Goal: Information Seeking & Learning: Learn about a topic

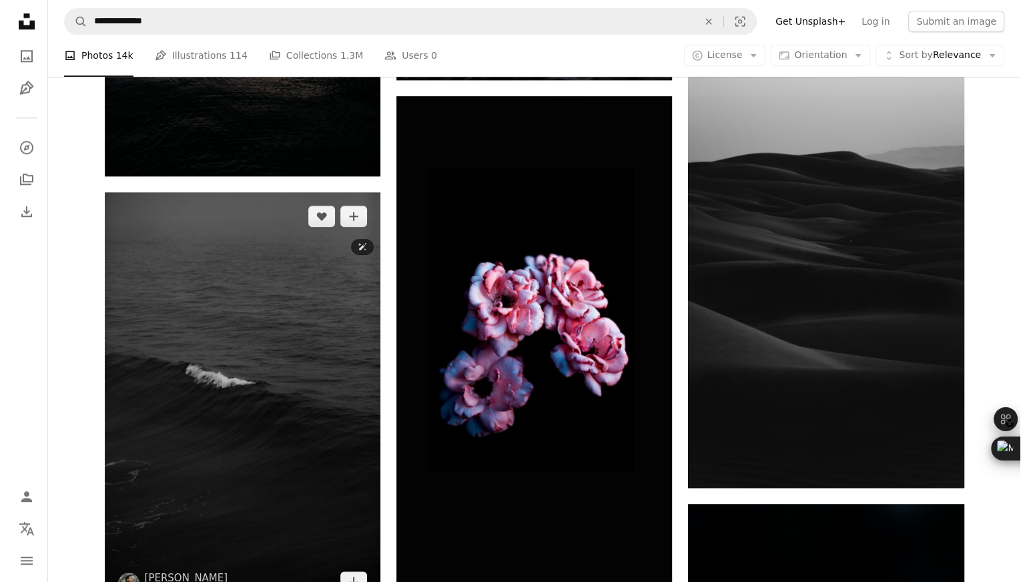
scroll to position [1431, 0]
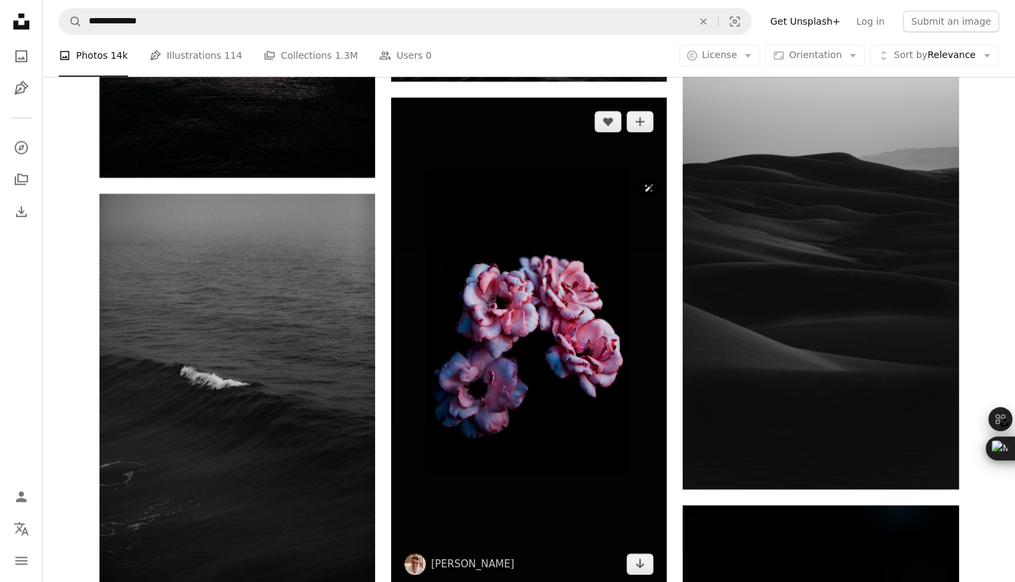
click at [473, 290] on img at bounding box center [529, 342] width 276 height 490
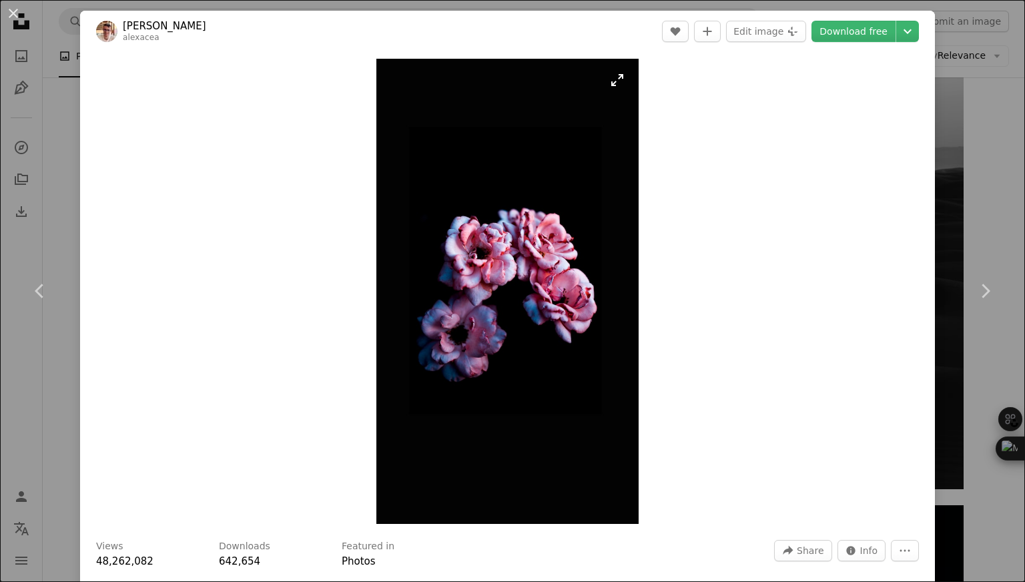
click at [473, 290] on img "Zoom in on this image" at bounding box center [507, 291] width 262 height 465
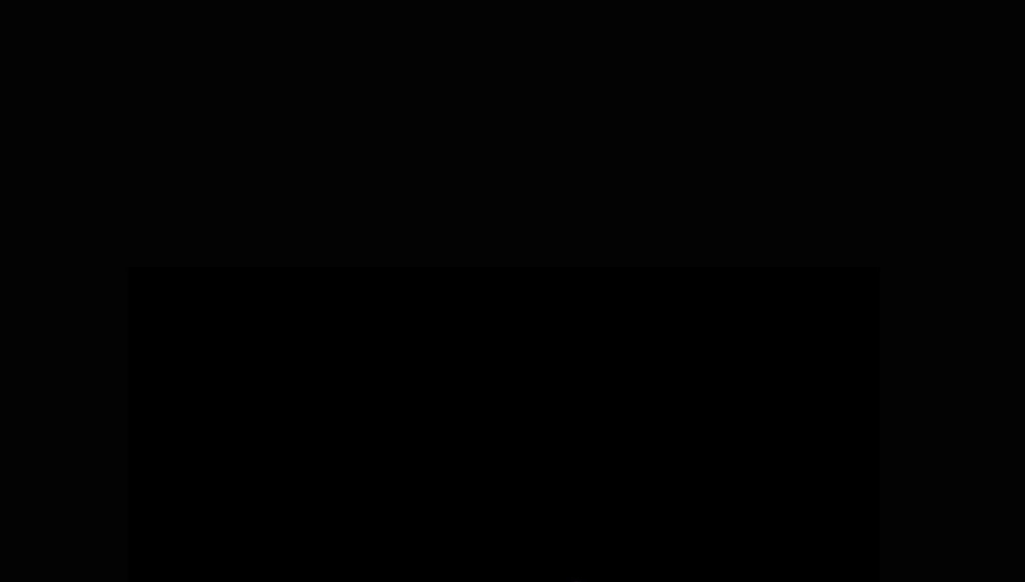
scroll to position [603, 0]
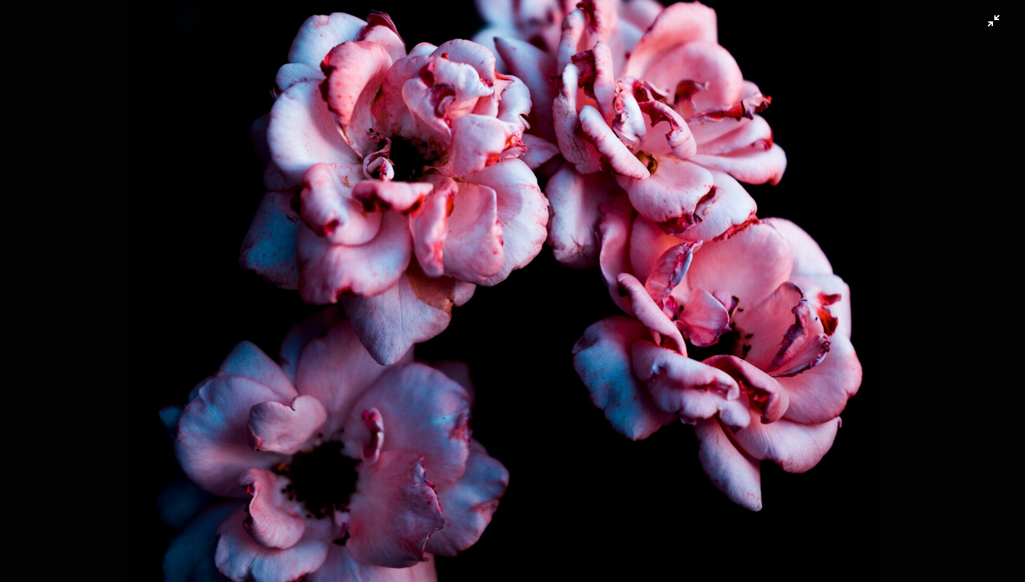
click at [473, 290] on img "Zoom out on this image" at bounding box center [512, 308] width 1026 height 1824
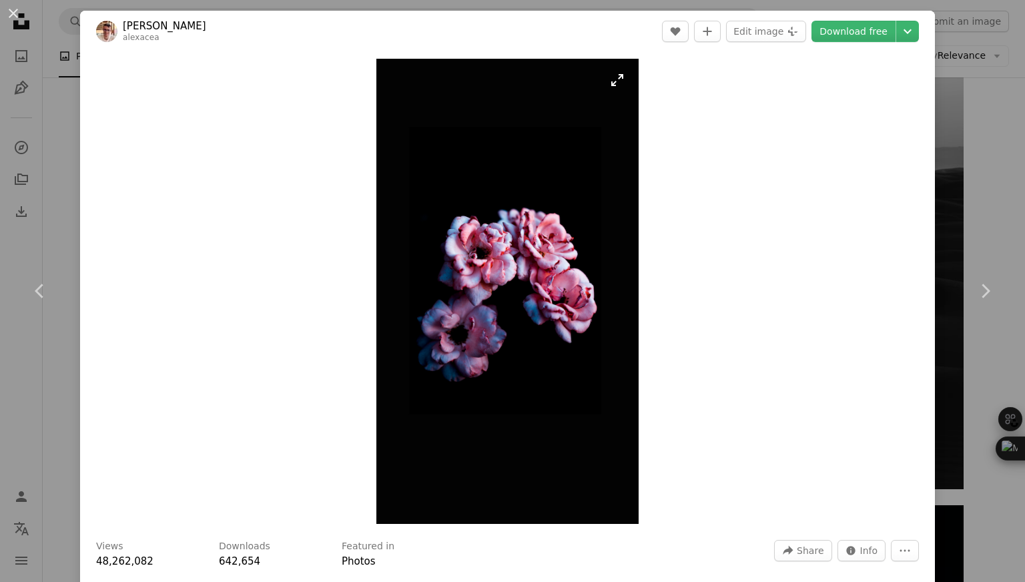
click at [619, 86] on img "Zoom in on this image" at bounding box center [507, 291] width 262 height 465
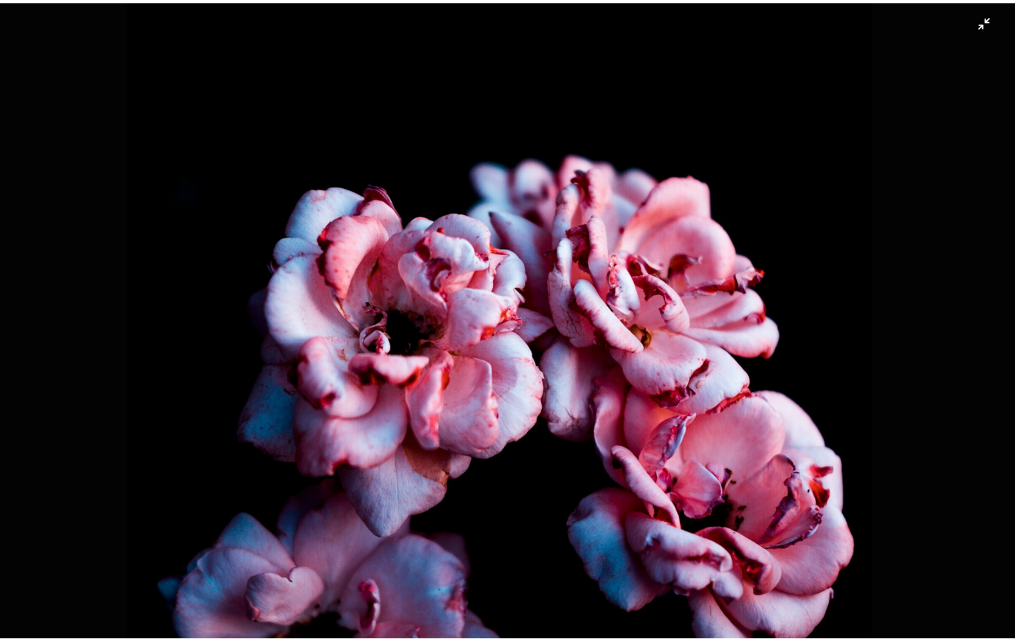
scroll to position [429, 0]
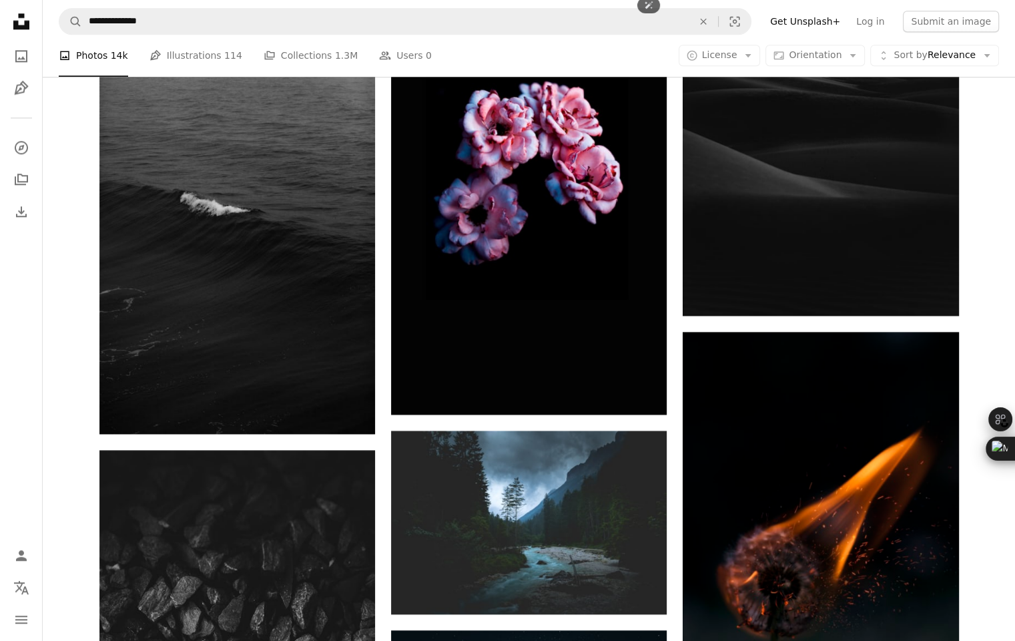
scroll to position [1615, 0]
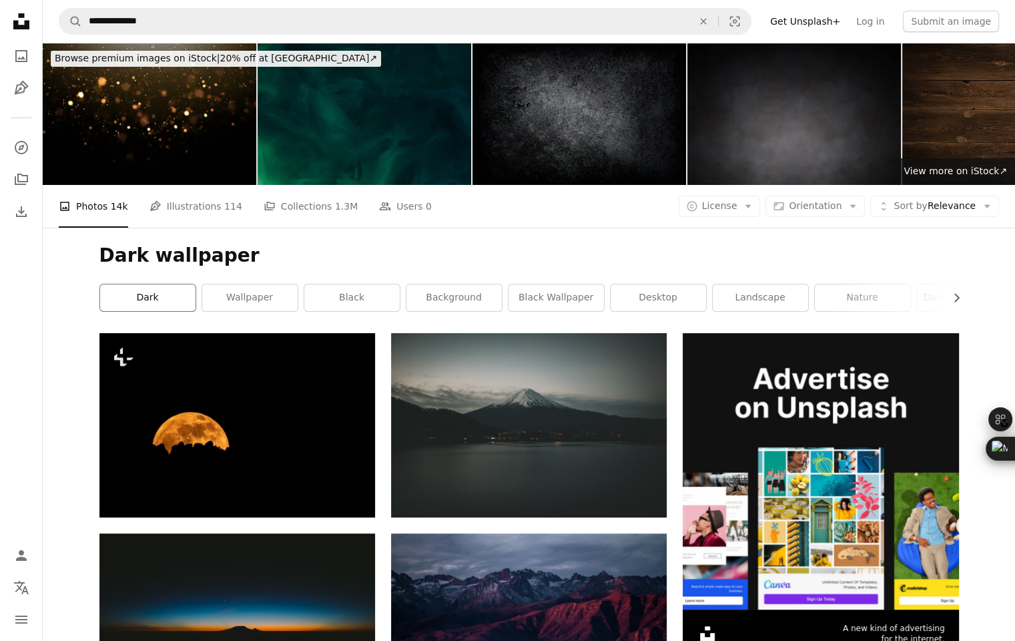
click at [114, 284] on link "dark" at bounding box center [147, 297] width 95 height 27
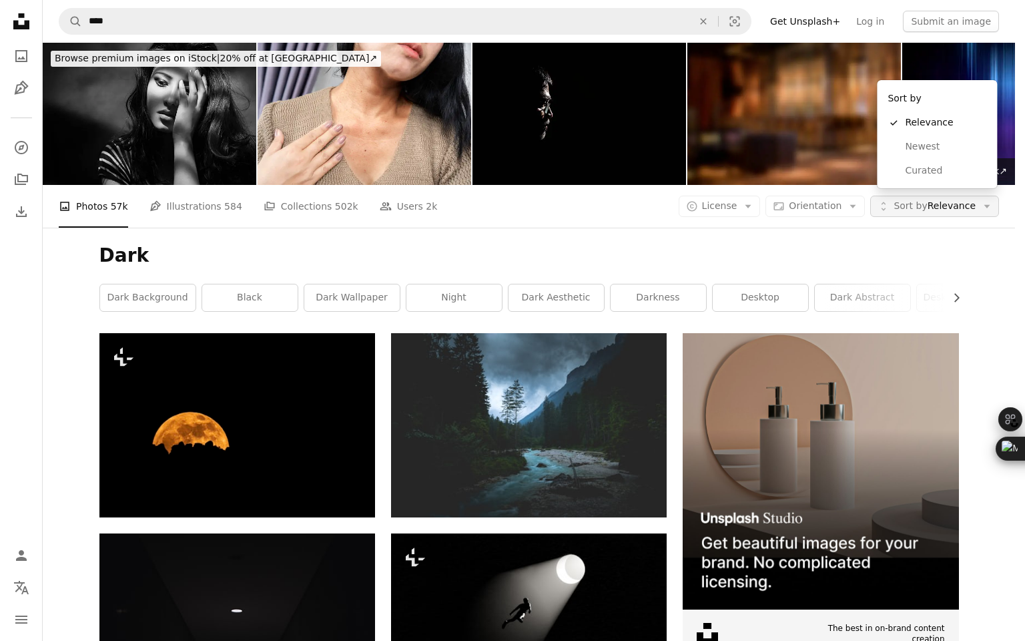
click at [980, 196] on button "Unfold Sort by Relevance Arrow down" at bounding box center [934, 206] width 129 height 21
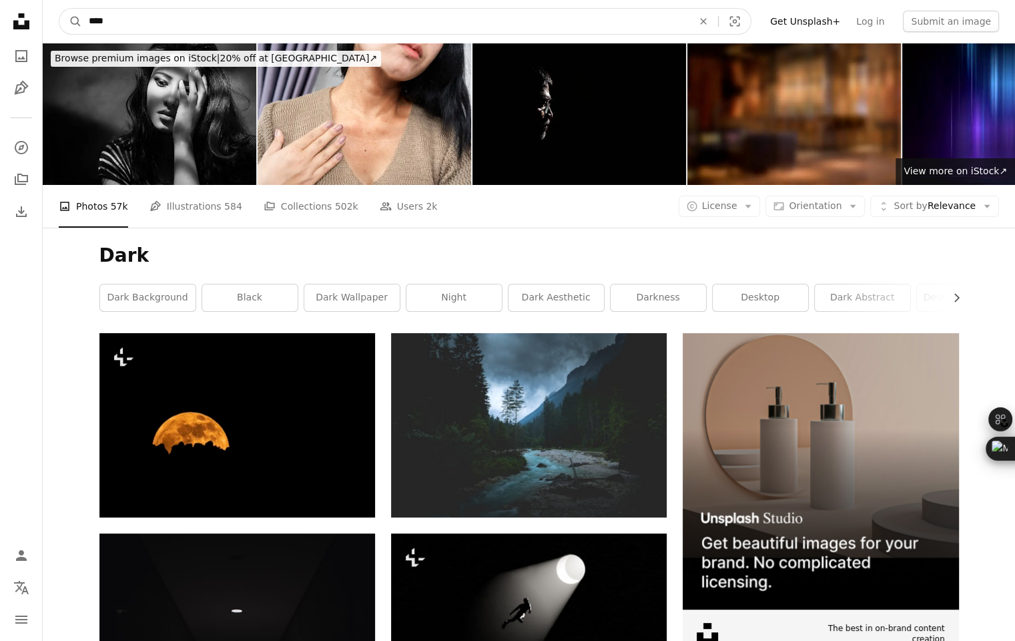
click at [206, 29] on input "****" at bounding box center [385, 21] width 607 height 25
type input "*********"
click at [59, 9] on button "A magnifying glass" at bounding box center [70, 21] width 23 height 25
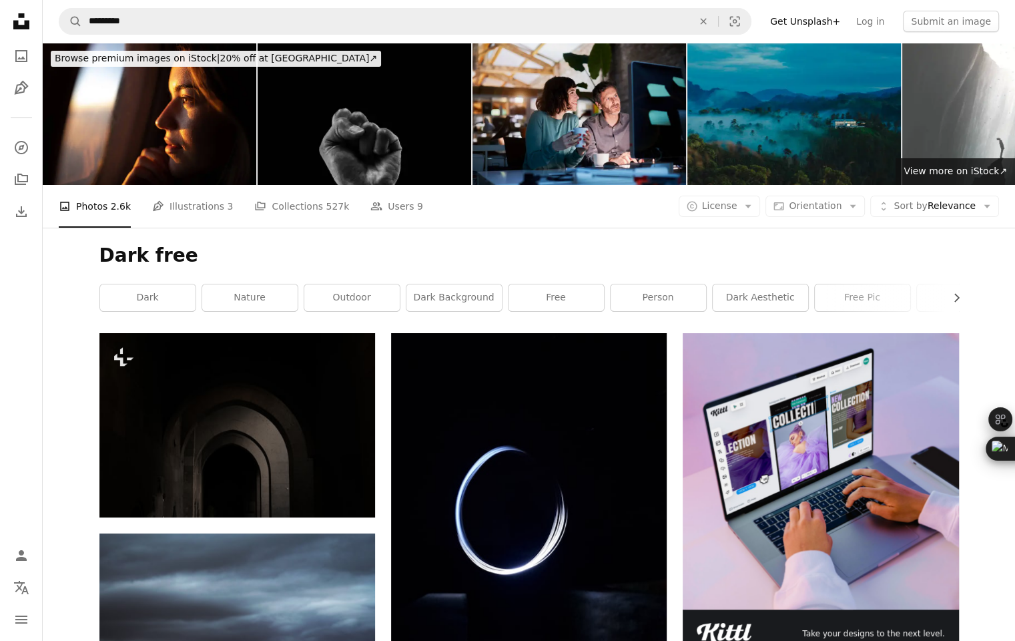
click at [511, 185] on div "A photo Photos 2.6k Pen Tool Illustrations 3 A stack of folders Collections 527…" at bounding box center [529, 206] width 940 height 43
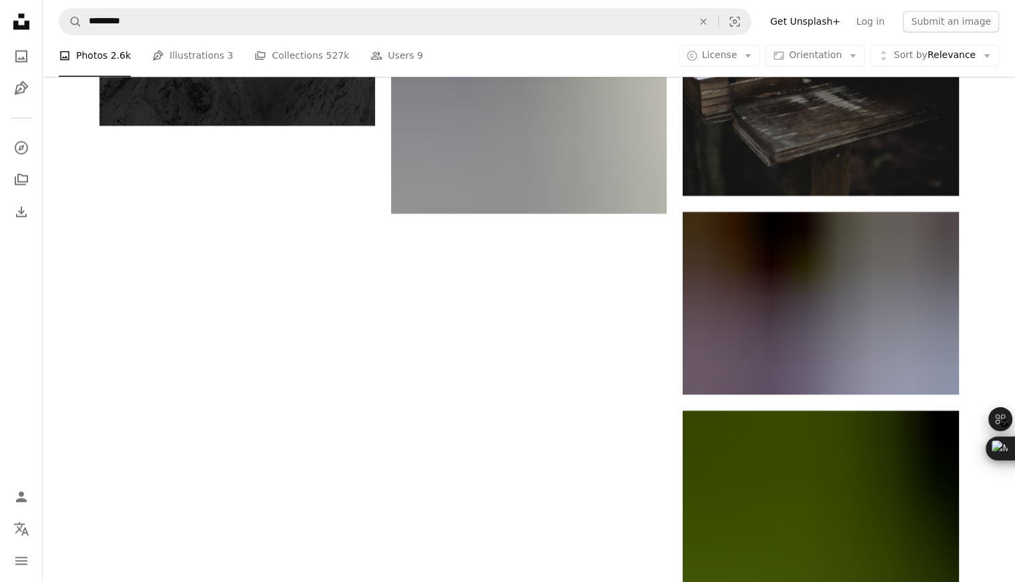
scroll to position [2146, 0]
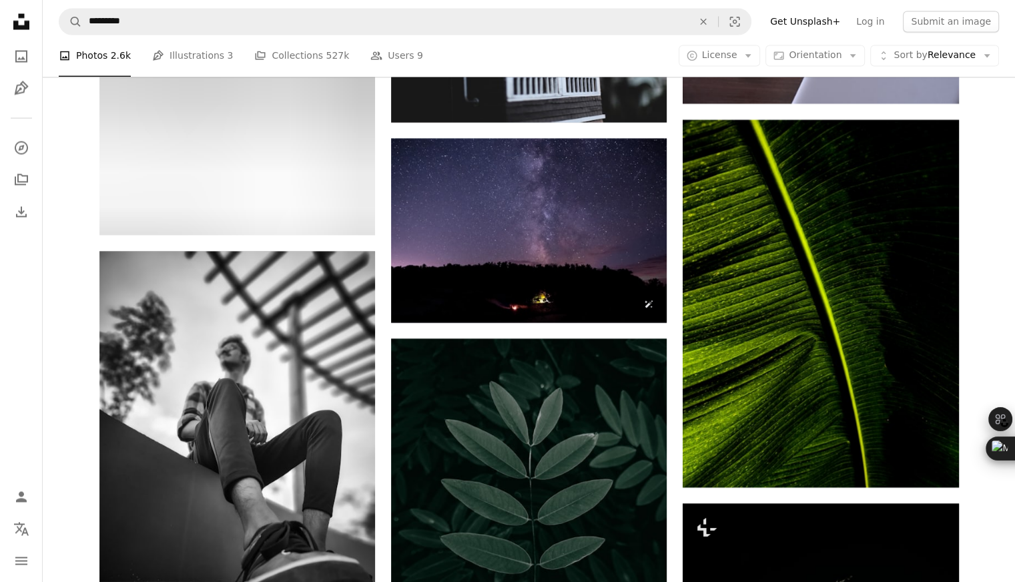
scroll to position [2570, 0]
